Goal: Task Accomplishment & Management: Manage account settings

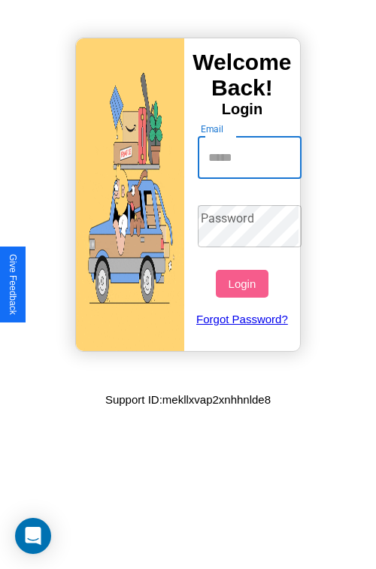
click at [251, 157] on input "Email" at bounding box center [250, 158] width 104 height 42
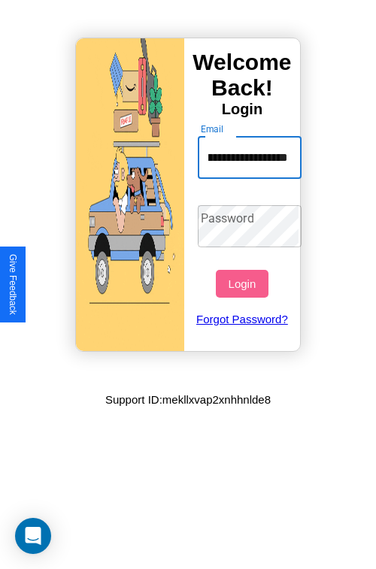
scroll to position [0, 96]
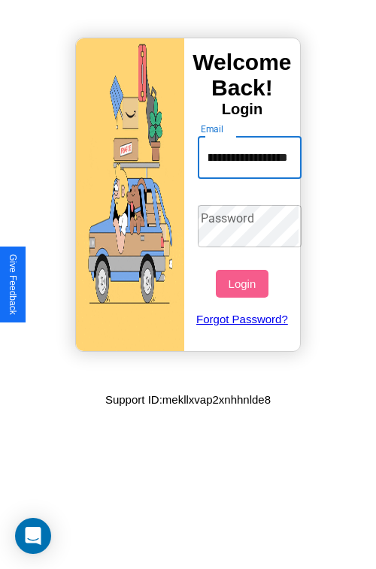
type input "**********"
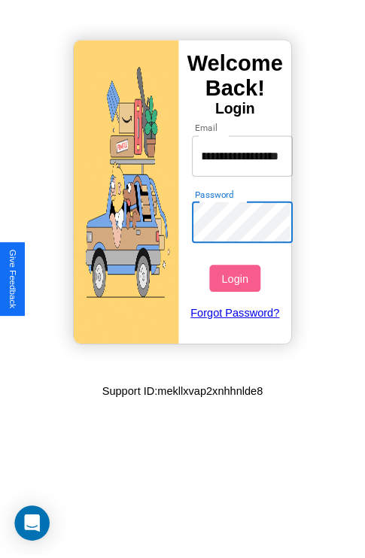
scroll to position [0, 0]
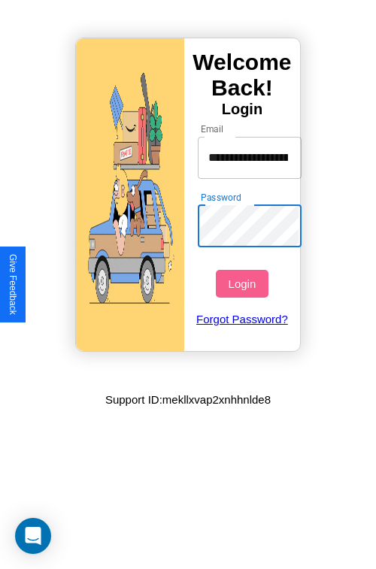
click at [244, 283] on button "Login" at bounding box center [242, 284] width 52 height 28
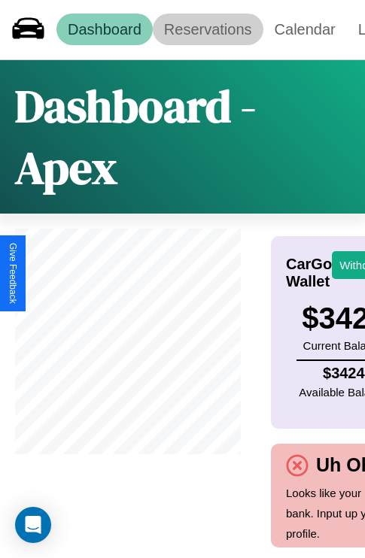
click at [207, 29] on link "Reservations" at bounding box center [208, 30] width 111 height 32
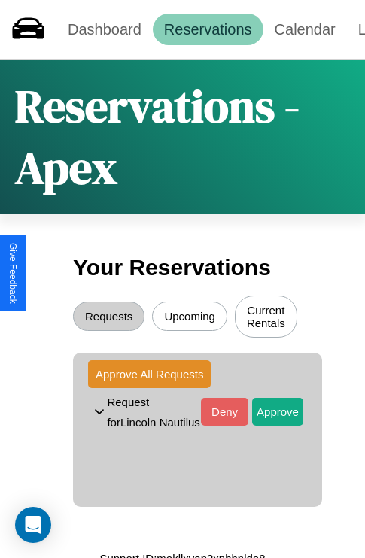
click at [189, 318] on button "Upcoming" at bounding box center [189, 315] width 75 height 29
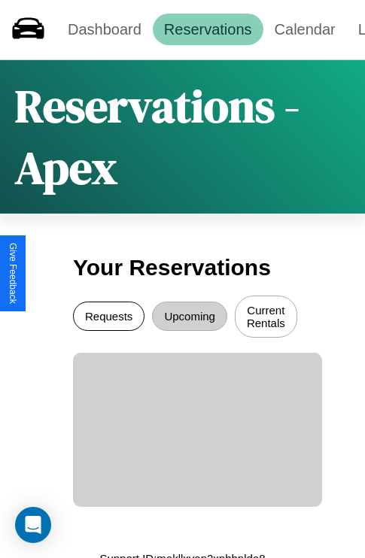
click at [108, 318] on button "Requests" at bounding box center [108, 315] width 71 height 29
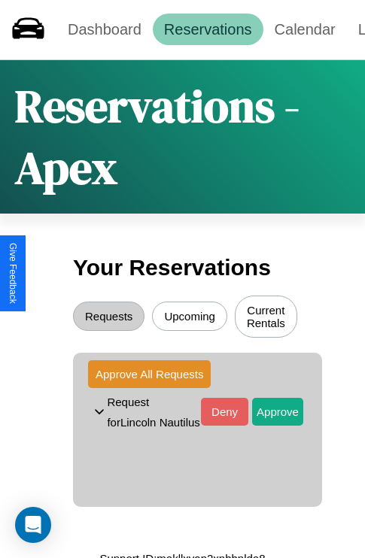
scroll to position [17, 0]
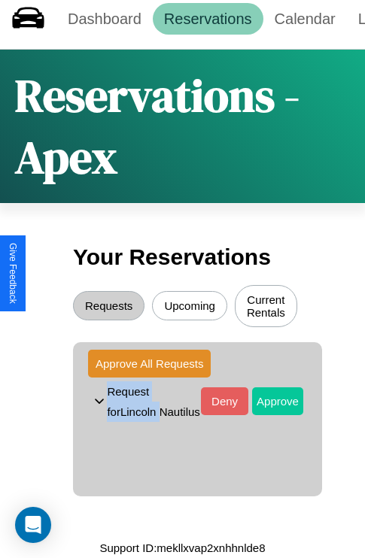
click at [266, 396] on button "Approve" at bounding box center [277, 401] width 51 height 28
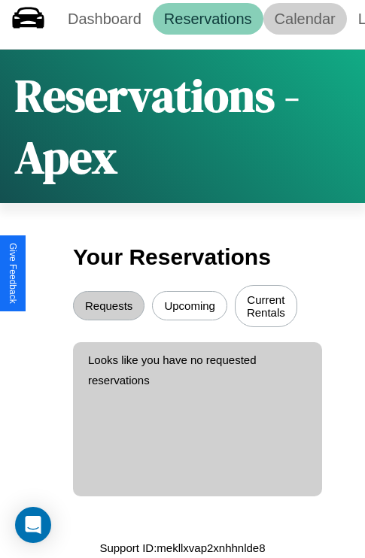
click at [304, 14] on link "Calendar" at bounding box center [304, 19] width 83 height 32
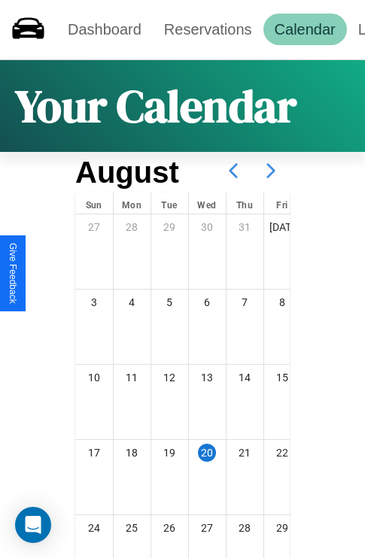
click at [271, 171] on icon at bounding box center [271, 171] width 38 height 38
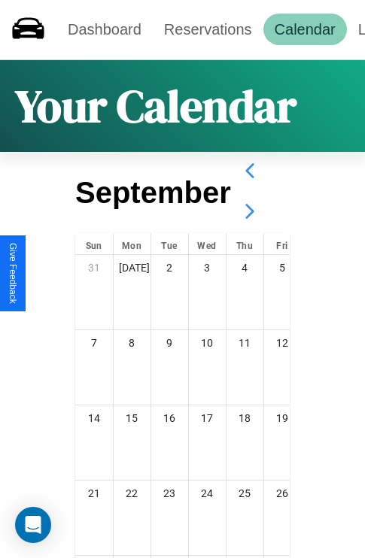
click at [249, 211] on icon at bounding box center [250, 211] width 38 height 38
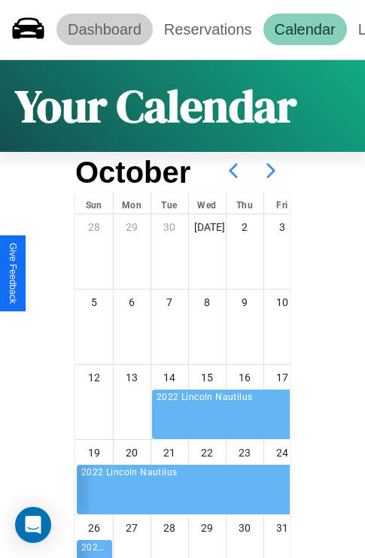
click at [104, 29] on link "Dashboard" at bounding box center [104, 30] width 96 height 32
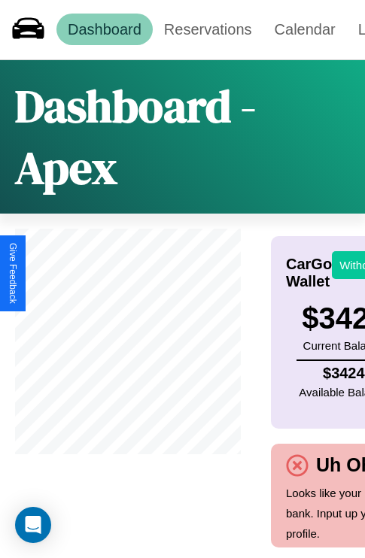
click at [353, 265] on button "Withdraw" at bounding box center [363, 265] width 62 height 28
